Goal: Information Seeking & Learning: Learn about a topic

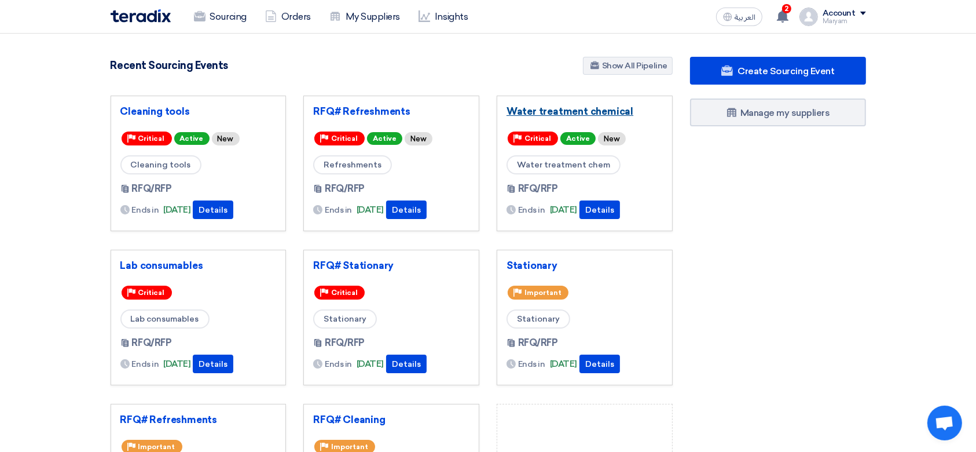
click at [536, 109] on link "Water treatment chemical" at bounding box center [585, 111] width 156 height 12
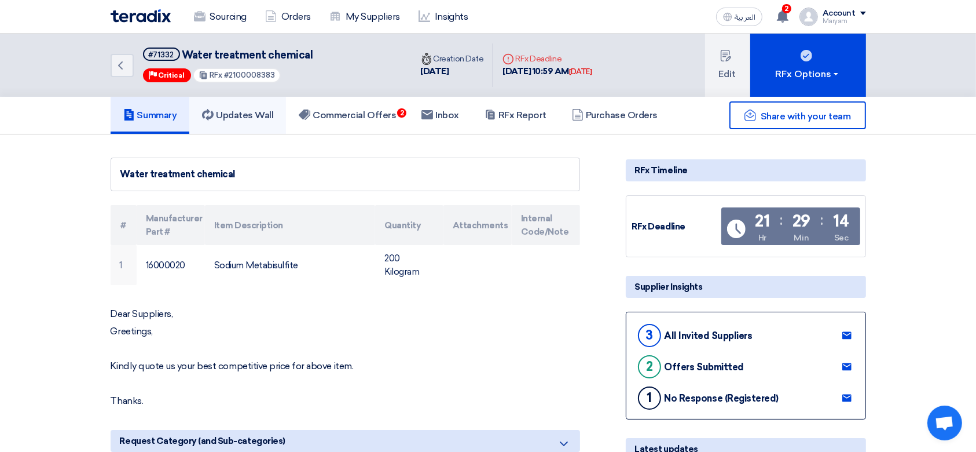
click at [240, 127] on link "Updates Wall" at bounding box center [237, 115] width 97 height 37
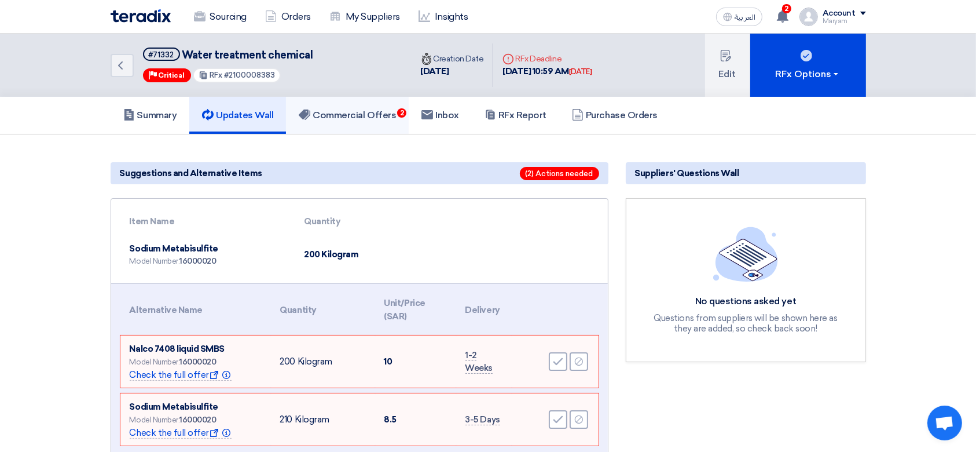
click at [371, 100] on link "Commercial Offers 2" at bounding box center [347, 115] width 123 height 37
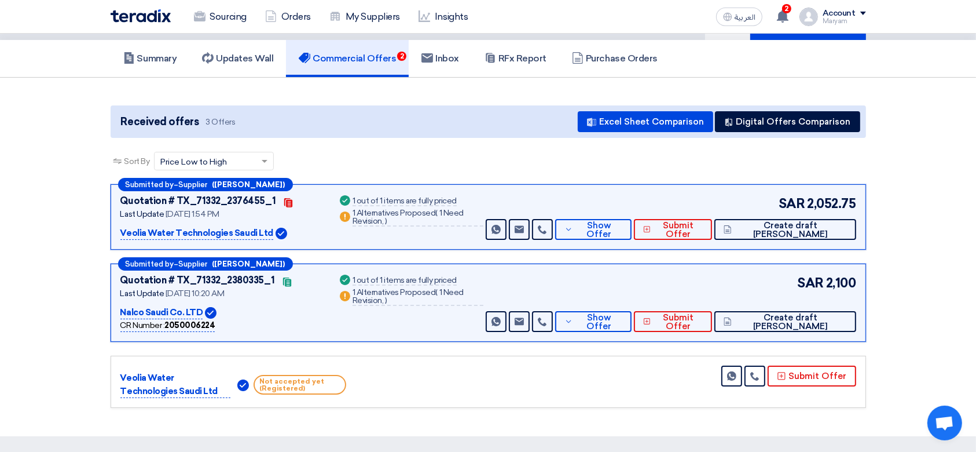
scroll to position [154, 0]
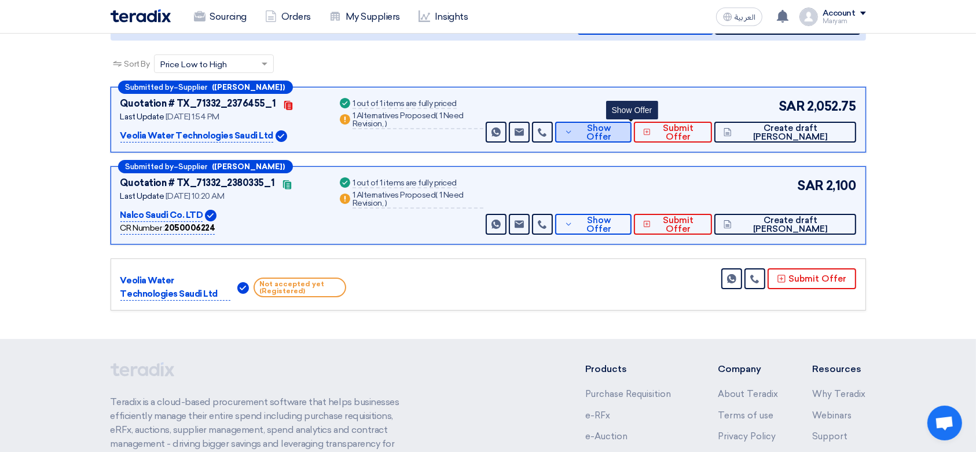
click at [627, 122] on button "Show Offer" at bounding box center [593, 132] width 76 height 21
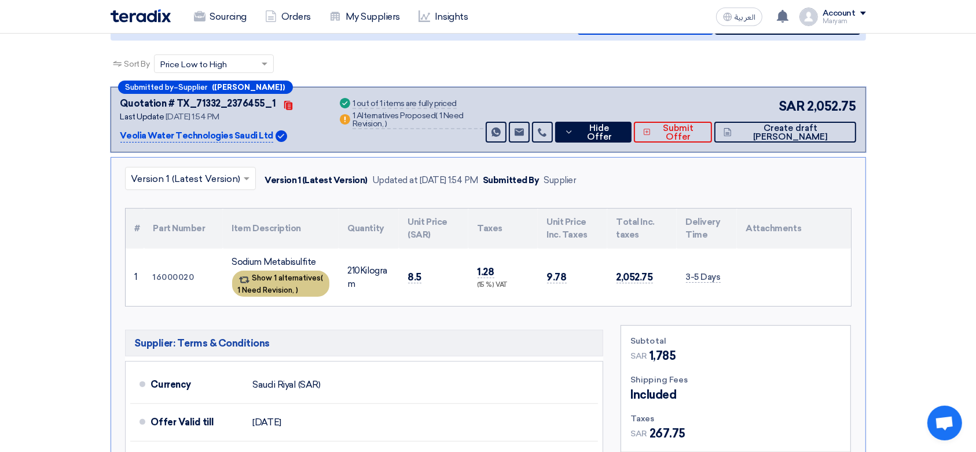
click at [273, 288] on span "1 Need Revision," at bounding box center [266, 289] width 57 height 9
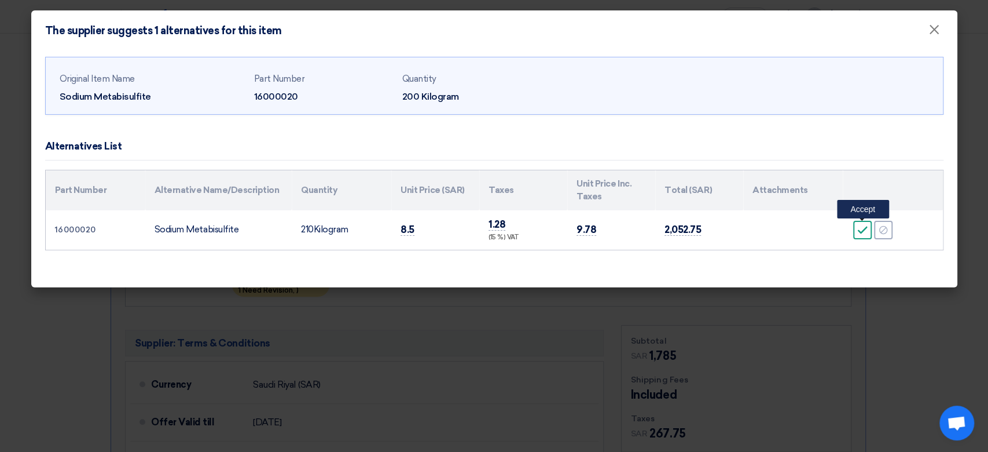
click at [857, 230] on div "Accept" at bounding box center [863, 230] width 19 height 19
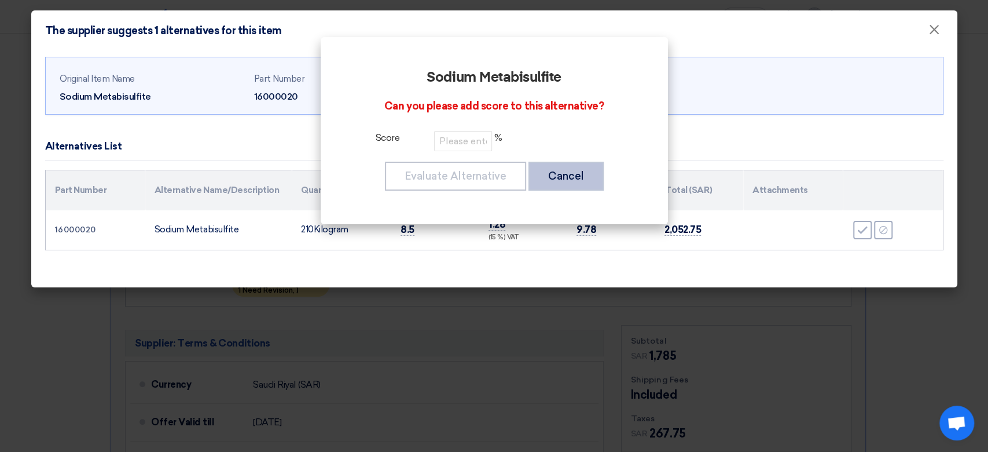
click at [580, 169] on button "Cancel" at bounding box center [566, 176] width 75 height 29
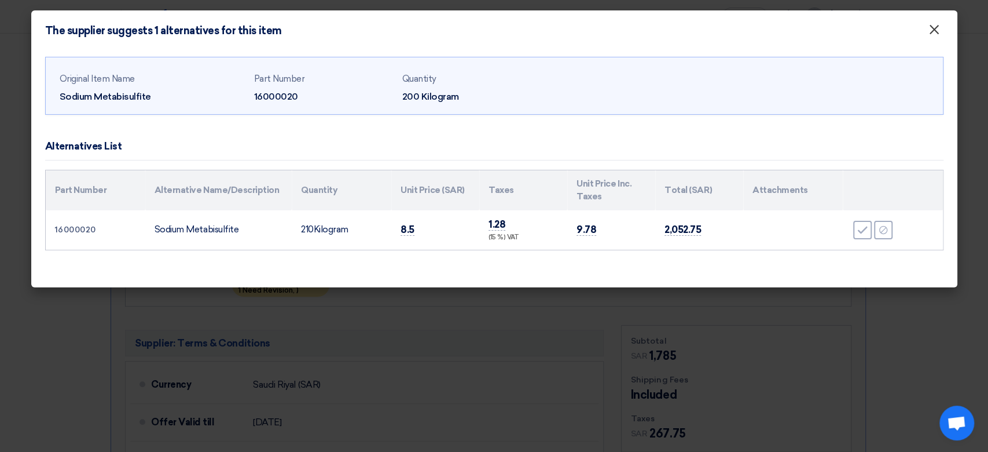
click at [934, 37] on span "×" at bounding box center [935, 32] width 12 height 23
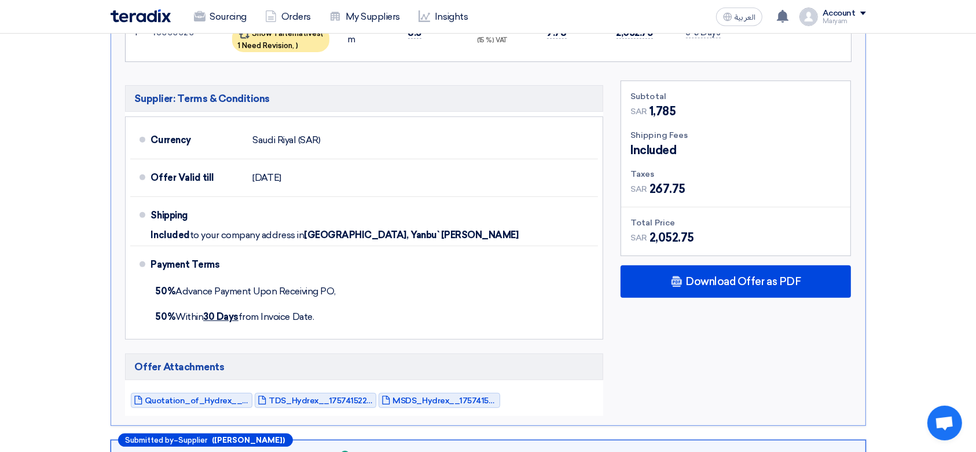
scroll to position [540, 0]
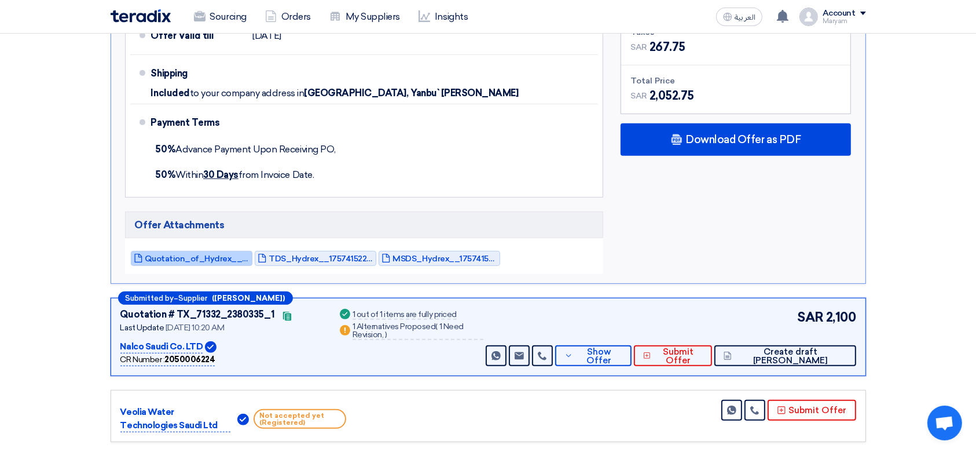
click at [185, 258] on span "Quotation_of_Hydrex__Sodium_metabisulfite__Durrah_advanced_development_Co_17574…" at bounding box center [197, 258] width 104 height 9
click at [224, 260] on span "Quotation_of_Hydrex__Sodium_metabisulfite__Durrah_advanced_development_Co_17574…" at bounding box center [197, 258] width 104 height 9
click at [301, 254] on span "TDS_Hydrex__1757415224835.pdf" at bounding box center [321, 258] width 104 height 9
click at [441, 255] on span "MSDS_Hydrex__1757415225926.pdf" at bounding box center [445, 258] width 104 height 9
click at [446, 254] on span "MSDS_Hydrex__1757415225926.pdf" at bounding box center [445, 258] width 104 height 9
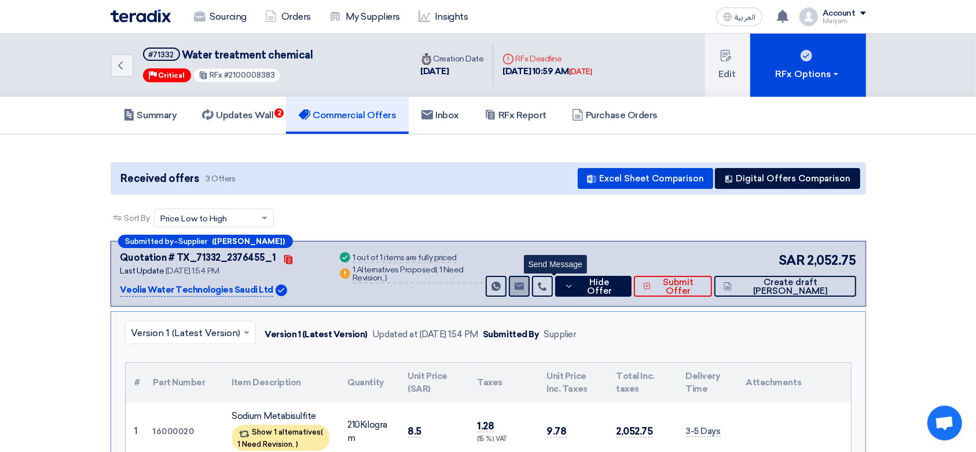
scroll to position [386, 0]
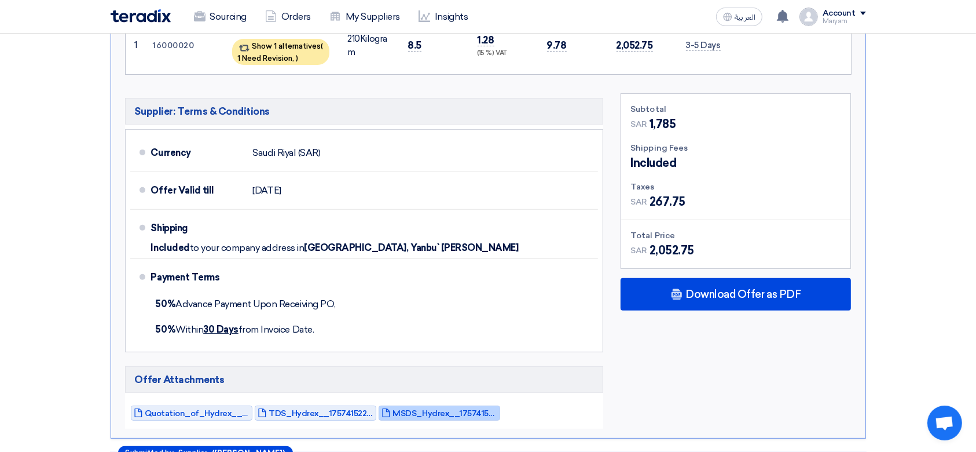
click at [429, 415] on span "MSDS_Hydrex__1757415225926.pdf" at bounding box center [445, 413] width 104 height 9
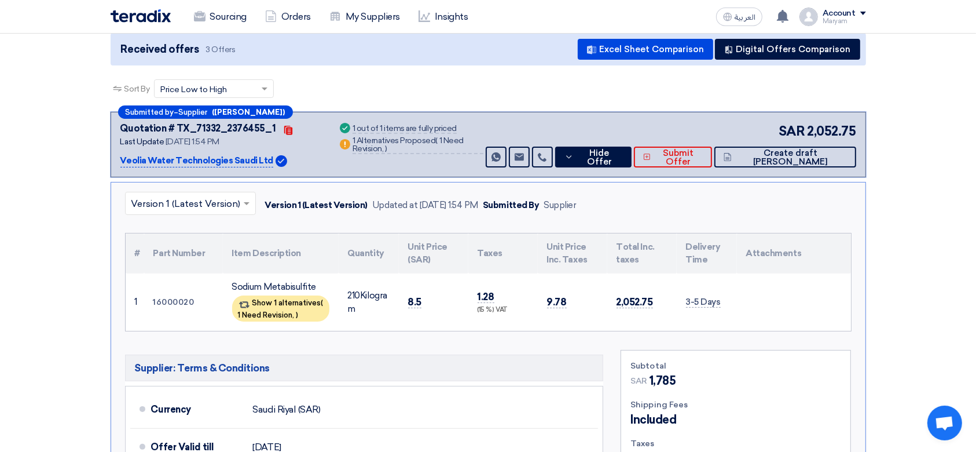
scroll to position [77, 0]
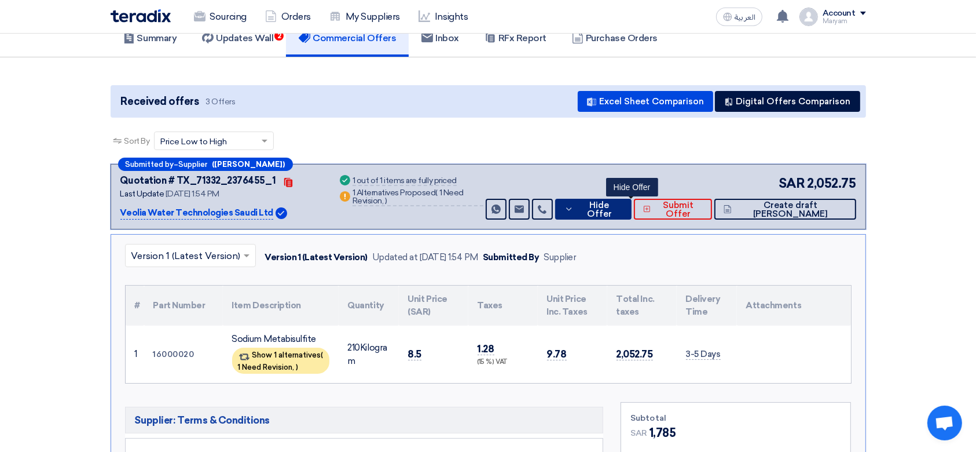
click at [622, 211] on span "Hide Offer" at bounding box center [600, 209] width 46 height 17
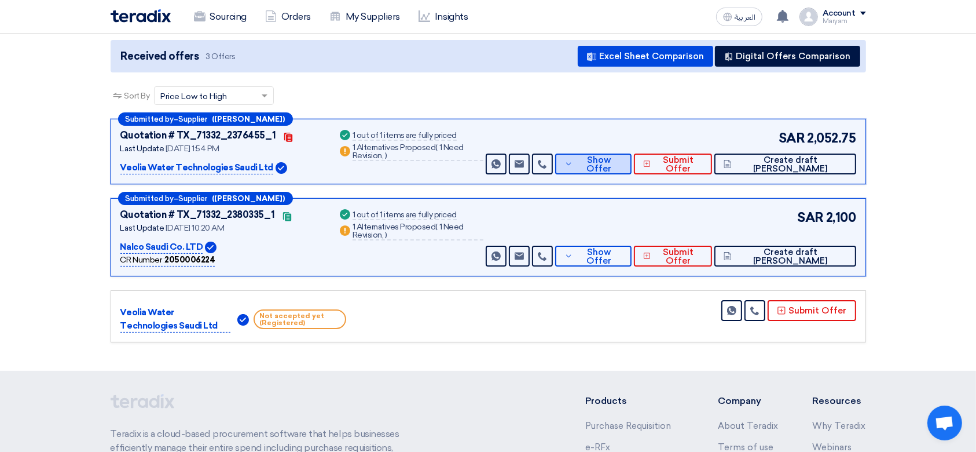
scroll to position [154, 0]
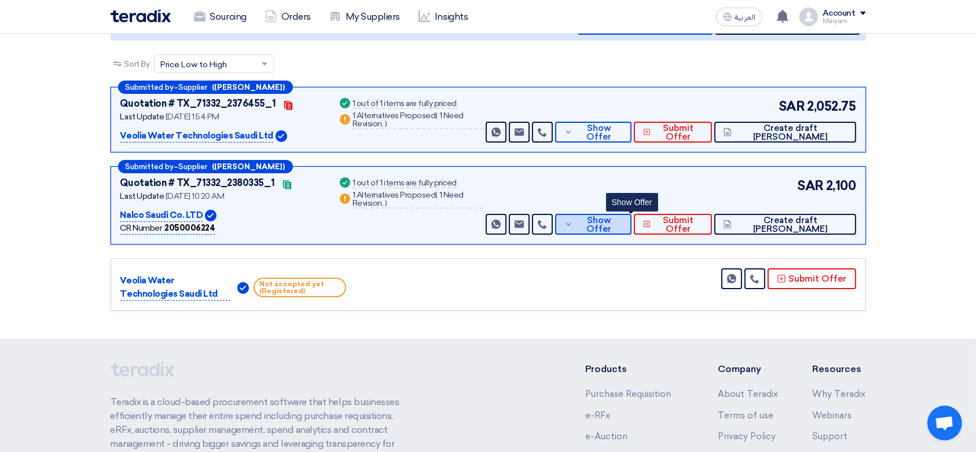
click at [622, 221] on span "Show Offer" at bounding box center [599, 224] width 46 height 17
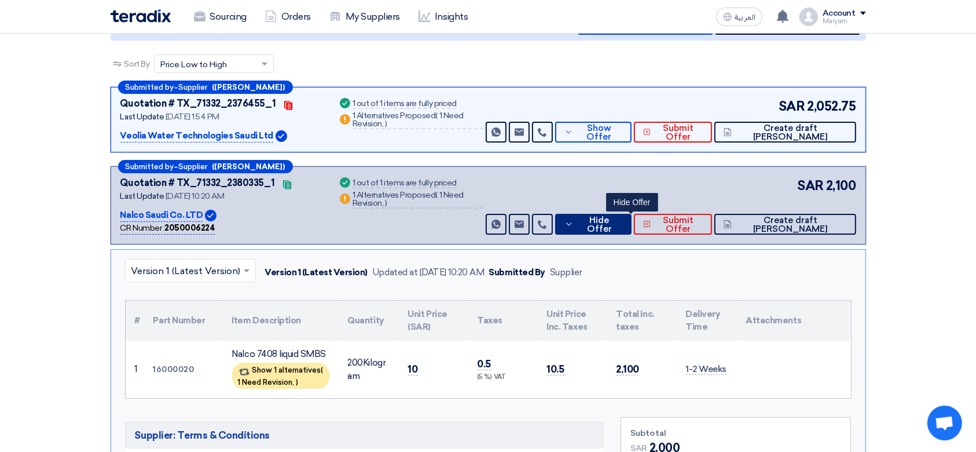
click at [622, 218] on span "Hide Offer" at bounding box center [600, 224] width 46 height 17
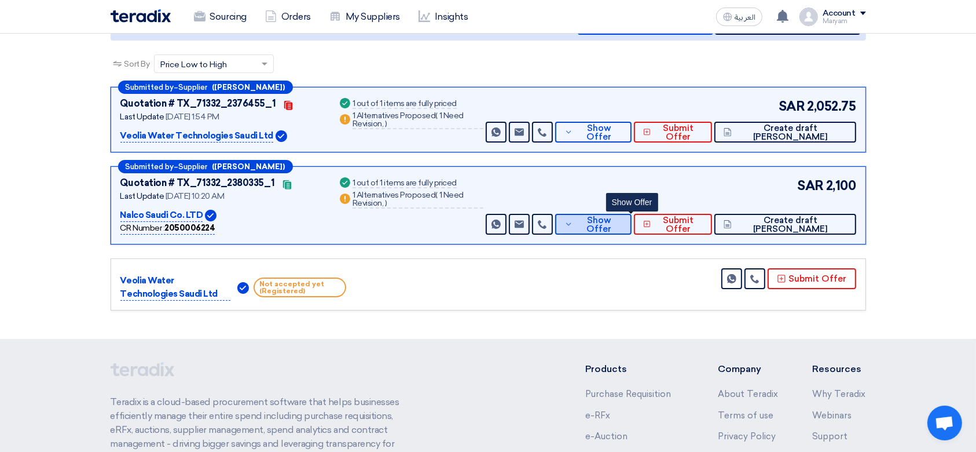
scroll to position [0, 0]
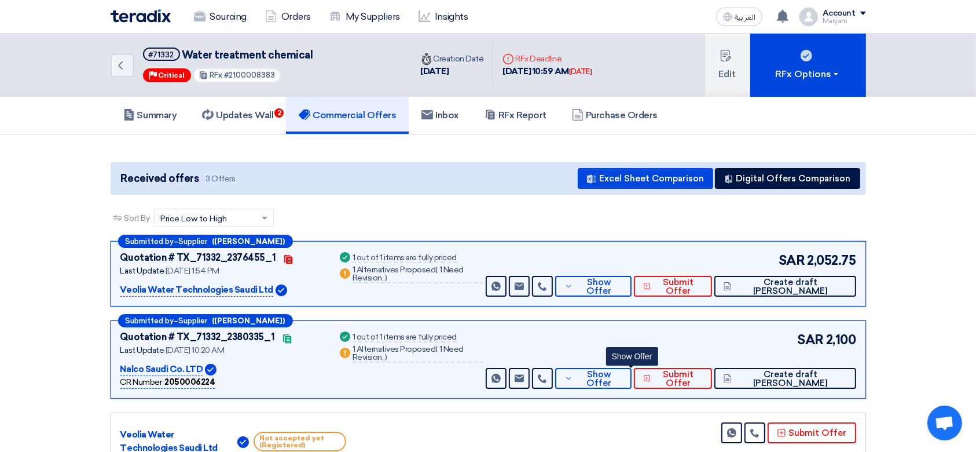
click at [256, 60] on span "Water treatment chemical" at bounding box center [247, 55] width 131 height 13
click at [260, 60] on span "Water treatment chemical" at bounding box center [247, 55] width 131 height 13
click at [230, 113] on h5 "Updates Wall 2" at bounding box center [237, 115] width 71 height 12
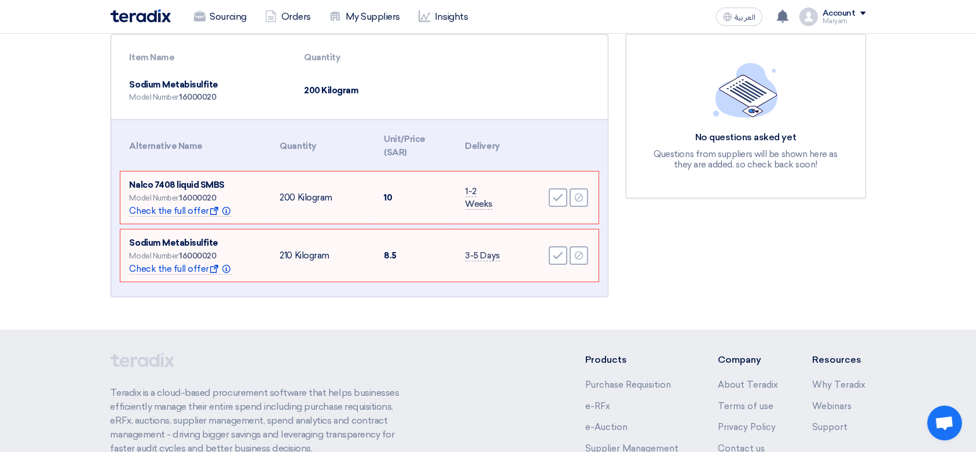
scroll to position [77, 0]
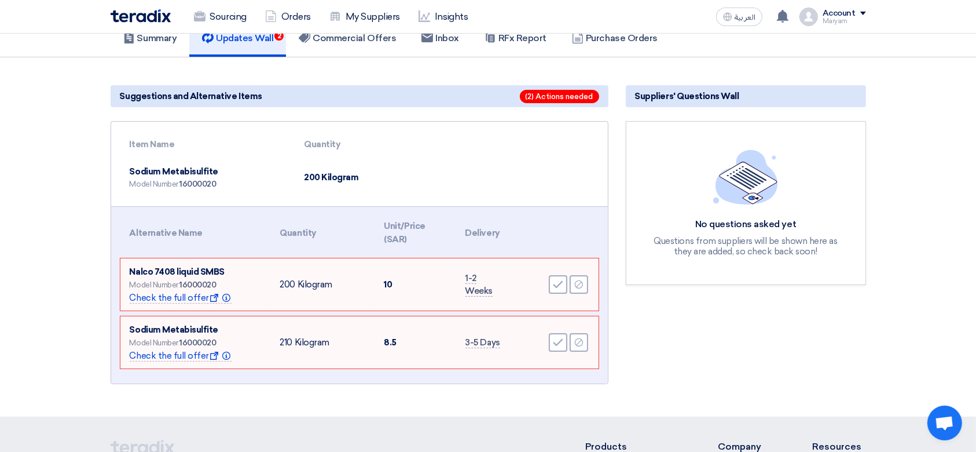
drag, startPoint x: 217, startPoint y: 168, endPoint x: 130, endPoint y: 169, distance: 86.9
click at [130, 169] on td "Sodium Metabisulfite Model Number: 16000020" at bounding box center [207, 177] width 175 height 39
copy td "Sodium Metabisulfite"
